Goal: Task Accomplishment & Management: Use online tool/utility

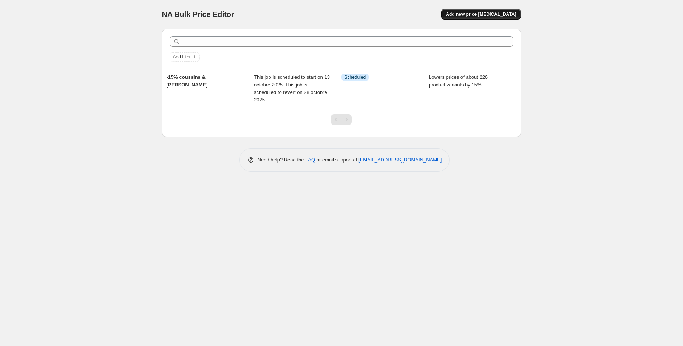
click at [485, 15] on span "Add new price [MEDICAL_DATA]" at bounding box center [480, 14] width 70 height 6
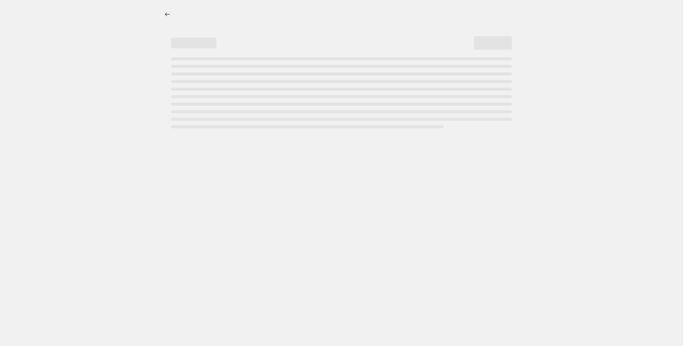
select select "percentage"
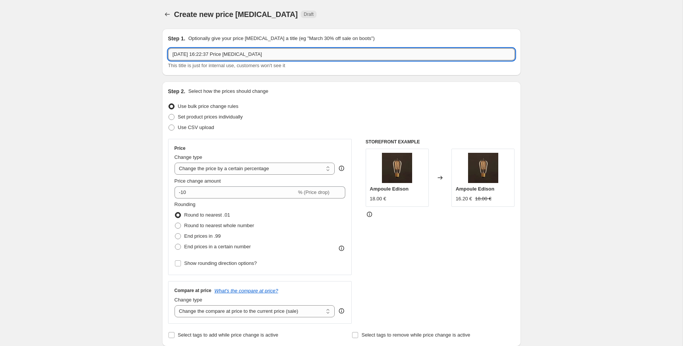
click at [275, 54] on input "[DATE] 16:22:37 Price [MEDICAL_DATA]" at bounding box center [341, 54] width 347 height 12
drag, startPoint x: 275, startPoint y: 54, endPoint x: 134, endPoint y: 37, distance: 142.6
type input "Test"
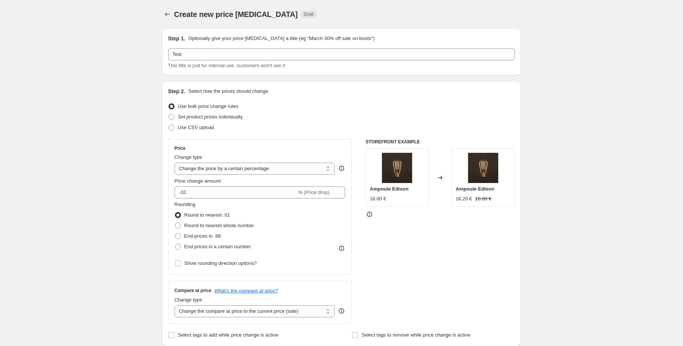
drag, startPoint x: 56, startPoint y: 119, endPoint x: 62, endPoint y: 119, distance: 6.0
click at [205, 106] on span "Use bulk price change rules" at bounding box center [208, 106] width 60 height 6
click at [169, 104] on input "Use bulk price change rules" at bounding box center [168, 103] width 0 height 0
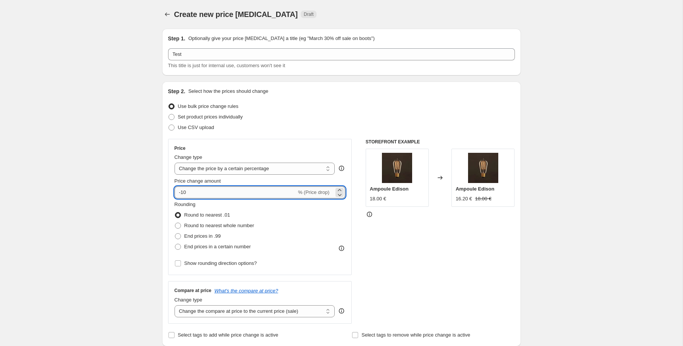
click at [209, 194] on input "-10" at bounding box center [235, 192] width 122 height 12
type input "-15"
drag, startPoint x: 60, startPoint y: 159, endPoint x: 59, endPoint y: 166, distance: 7.3
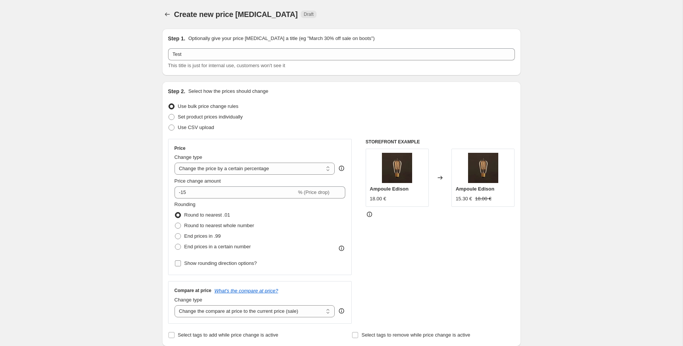
click at [241, 260] on span "Show rounding direction options?" at bounding box center [220, 263] width 72 height 6
click at [181, 260] on input "Show rounding direction options?" at bounding box center [178, 263] width 6 height 6
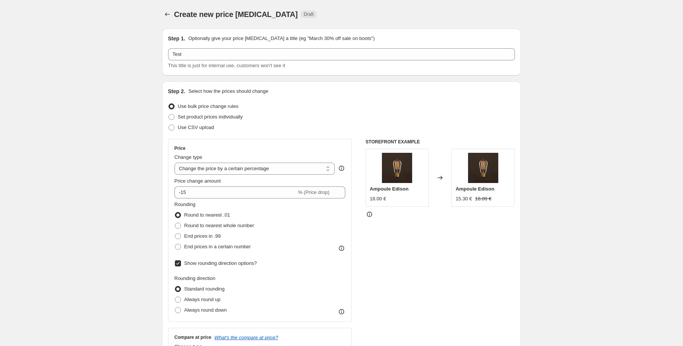
click at [235, 261] on span "Show rounding direction options?" at bounding box center [220, 263] width 72 height 6
click at [181, 261] on input "Show rounding direction options?" at bounding box center [178, 263] width 6 height 6
checkbox input "false"
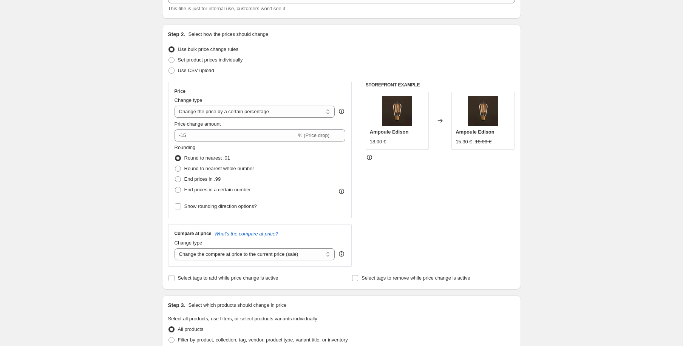
scroll to position [59, 0]
click at [267, 253] on select "Change the compare at price to the current price (sale) Change the compare at p…" at bounding box center [254, 253] width 160 height 12
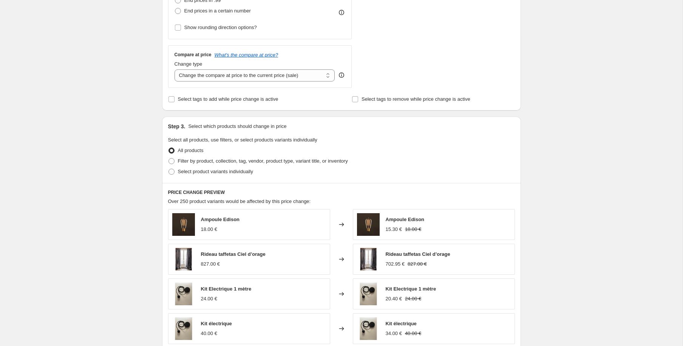
scroll to position [250, 0]
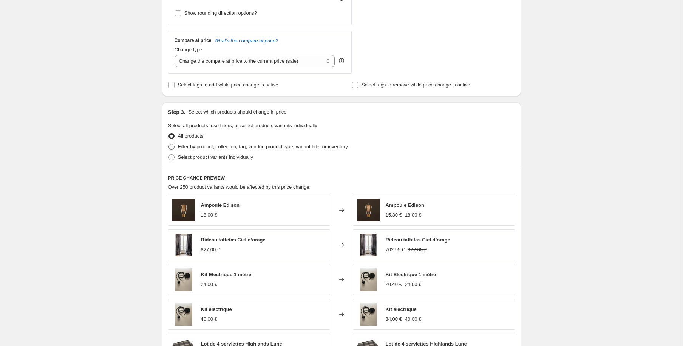
click at [271, 144] on span "Filter by product, collection, tag, vendor, product type, variant title, or inv…" at bounding box center [263, 147] width 170 height 6
click at [169, 144] on input "Filter by product, collection, tag, vendor, product type, variant title, or inv…" at bounding box center [168, 144] width 0 height 0
radio input "true"
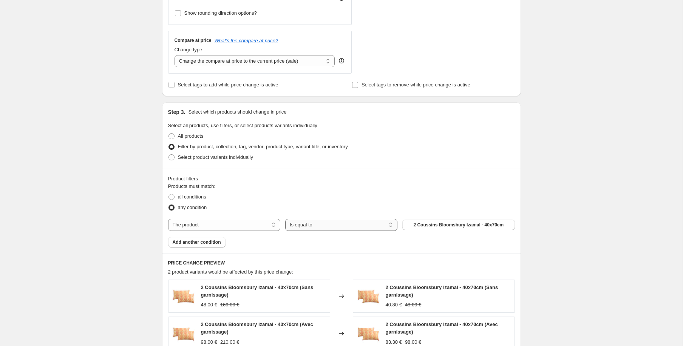
click at [318, 227] on select "Is equal to Is not equal to" at bounding box center [341, 225] width 112 height 12
click at [285, 219] on select "Is equal to Is not equal to" at bounding box center [341, 225] width 112 height 12
click at [245, 226] on select "The product The product's collection The product's tag The product's vendor The…" at bounding box center [224, 225] width 112 height 12
select select "tag"
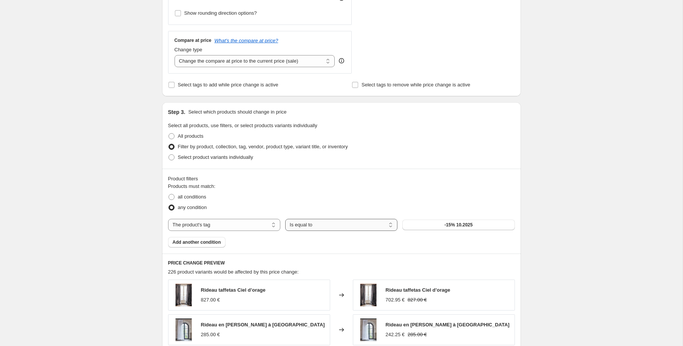
click at [306, 225] on select "Is equal to Is not equal to" at bounding box center [341, 225] width 112 height 12
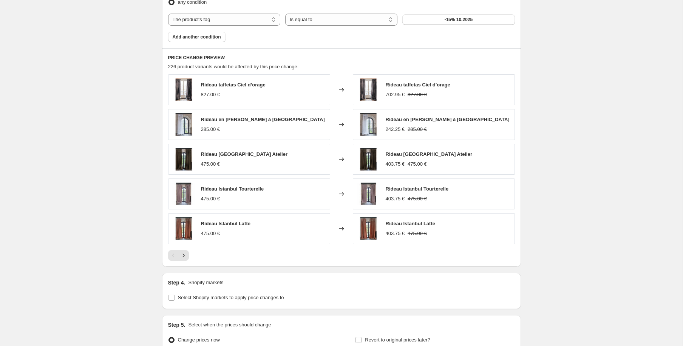
scroll to position [495, 0]
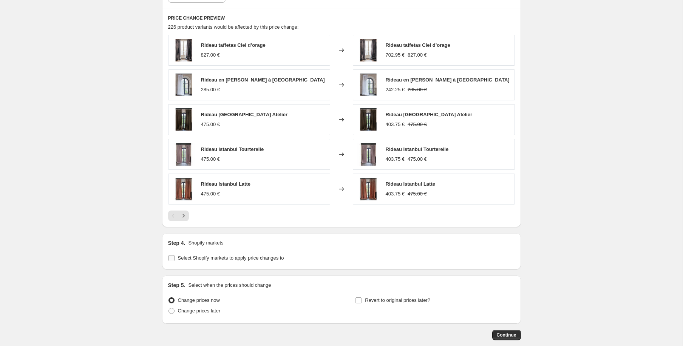
click at [202, 259] on span "Select Shopify markets to apply price changes to" at bounding box center [231, 258] width 106 height 6
click at [174, 259] on input "Select Shopify markets to apply price changes to" at bounding box center [171, 258] width 6 height 6
checkbox input "true"
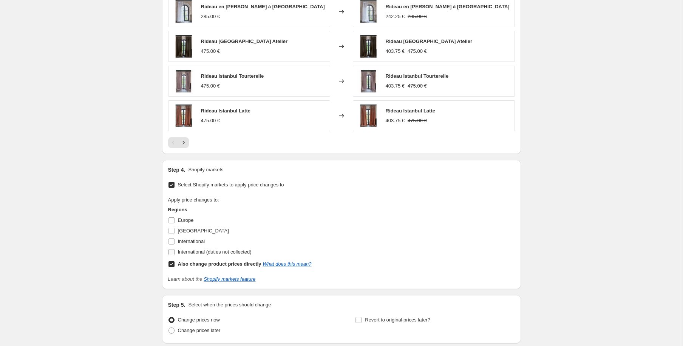
scroll to position [572, 0]
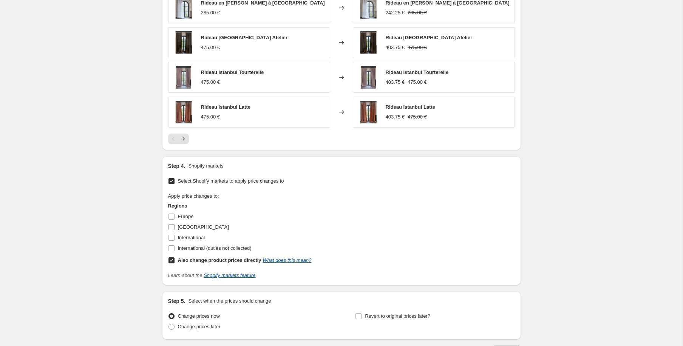
click at [180, 228] on span "[GEOGRAPHIC_DATA]" at bounding box center [203, 227] width 51 height 6
click at [174, 228] on input "[GEOGRAPHIC_DATA]" at bounding box center [171, 227] width 6 height 6
checkbox input "true"
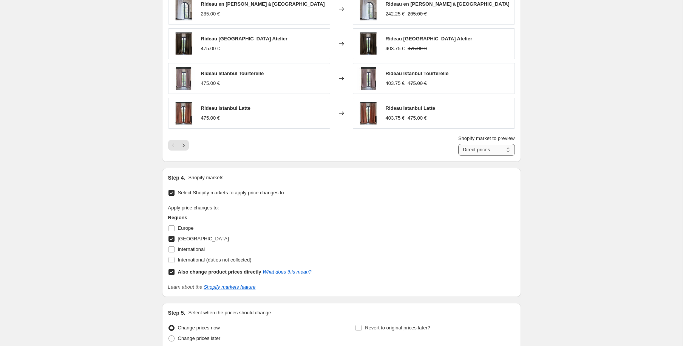
click at [478, 150] on select "Direct prices [GEOGRAPHIC_DATA]" at bounding box center [486, 150] width 57 height 12
select select "1352073455"
click at [458, 144] on select "Direct prices [GEOGRAPHIC_DATA]" at bounding box center [486, 150] width 57 height 12
click at [489, 152] on select "Direct prices [GEOGRAPHIC_DATA]" at bounding box center [481, 150] width 66 height 12
click at [181, 248] on span "International" at bounding box center [191, 250] width 27 height 6
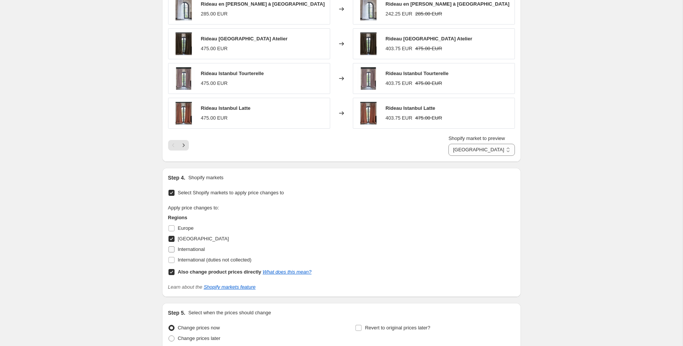
click at [174, 248] on input "International" at bounding box center [171, 250] width 6 height 6
checkbox input "true"
click at [478, 151] on select "Direct prices France International" at bounding box center [481, 150] width 66 height 12
click at [453, 144] on select "Direct prices France International" at bounding box center [481, 150] width 66 height 12
click at [504, 148] on select "Direct prices France International" at bounding box center [486, 150] width 57 height 12
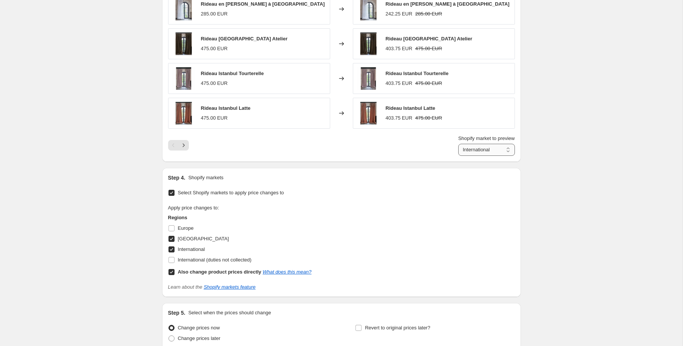
select select "1352073455"
click at [458, 144] on select "Direct prices France International" at bounding box center [486, 150] width 57 height 12
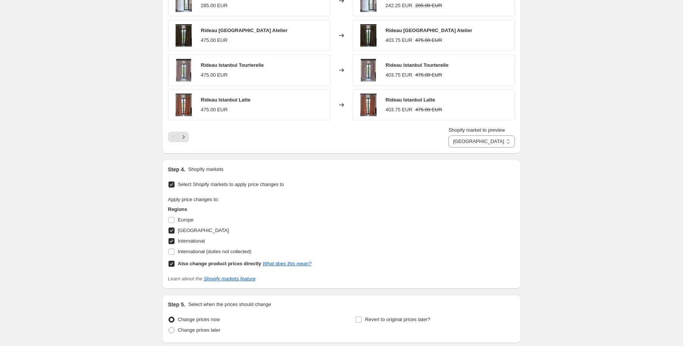
scroll to position [0, 0]
